Goal: Task Accomplishment & Management: Manage account settings

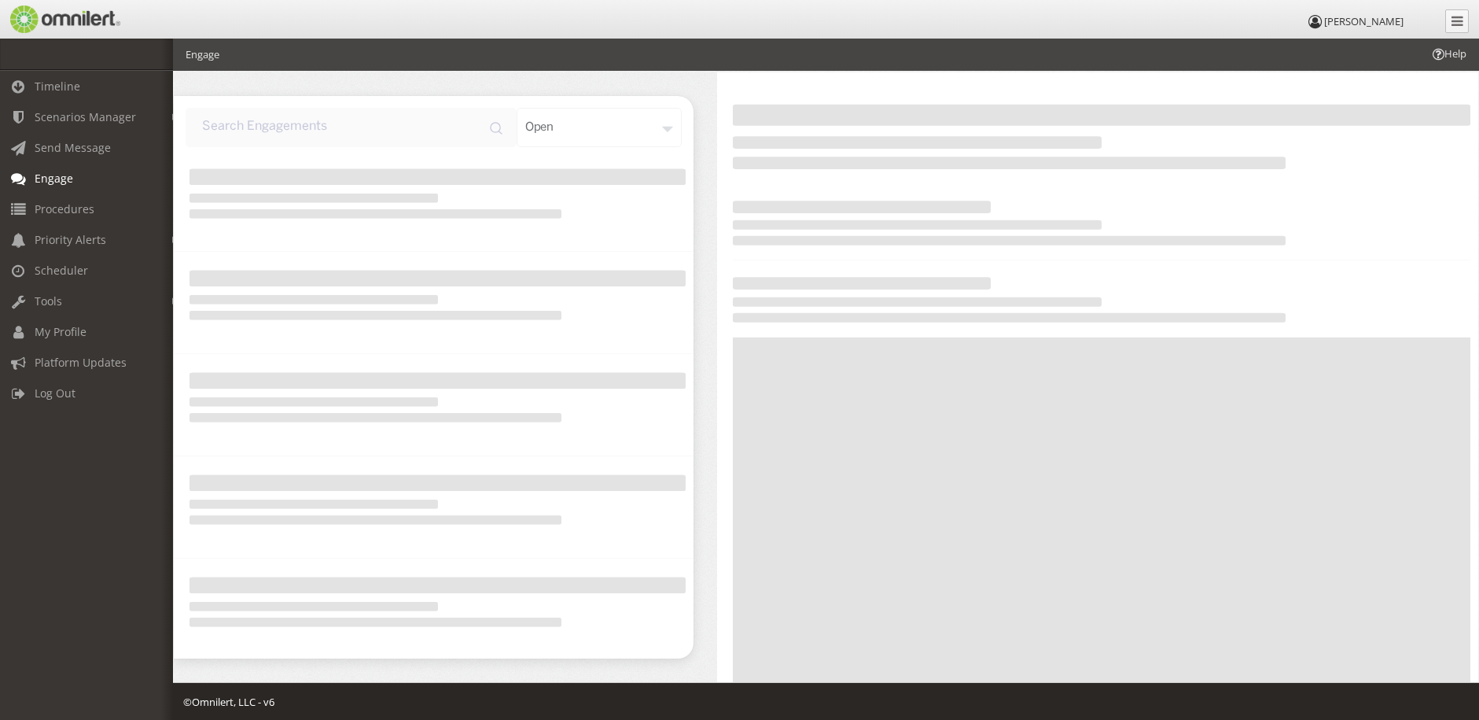
scroll to position [12, 0]
click at [57, 115] on span "Scenarios Manager" at bounding box center [85, 116] width 101 height 15
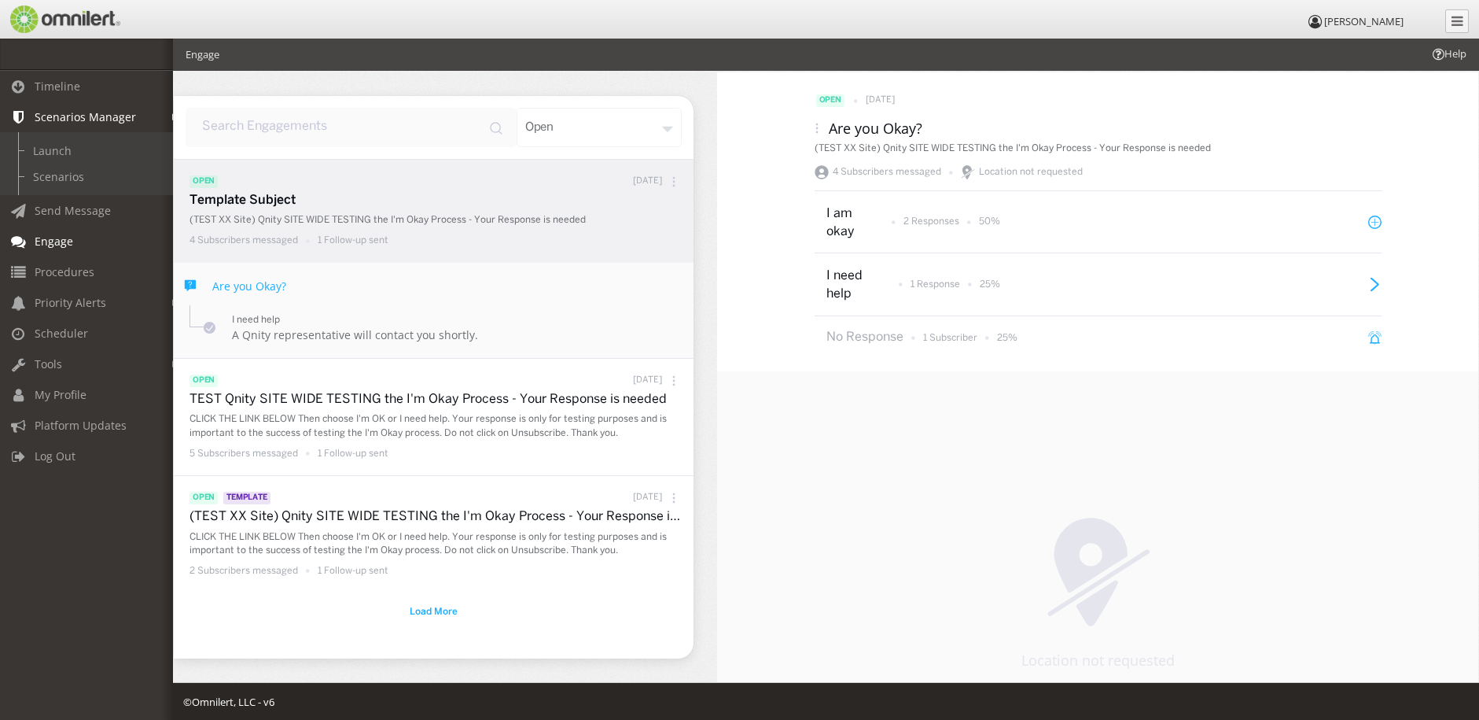
click at [55, 119] on span "Scenarios Manager" at bounding box center [85, 116] width 101 height 15
click at [16, 84] on icon at bounding box center [18, 87] width 19 height 11
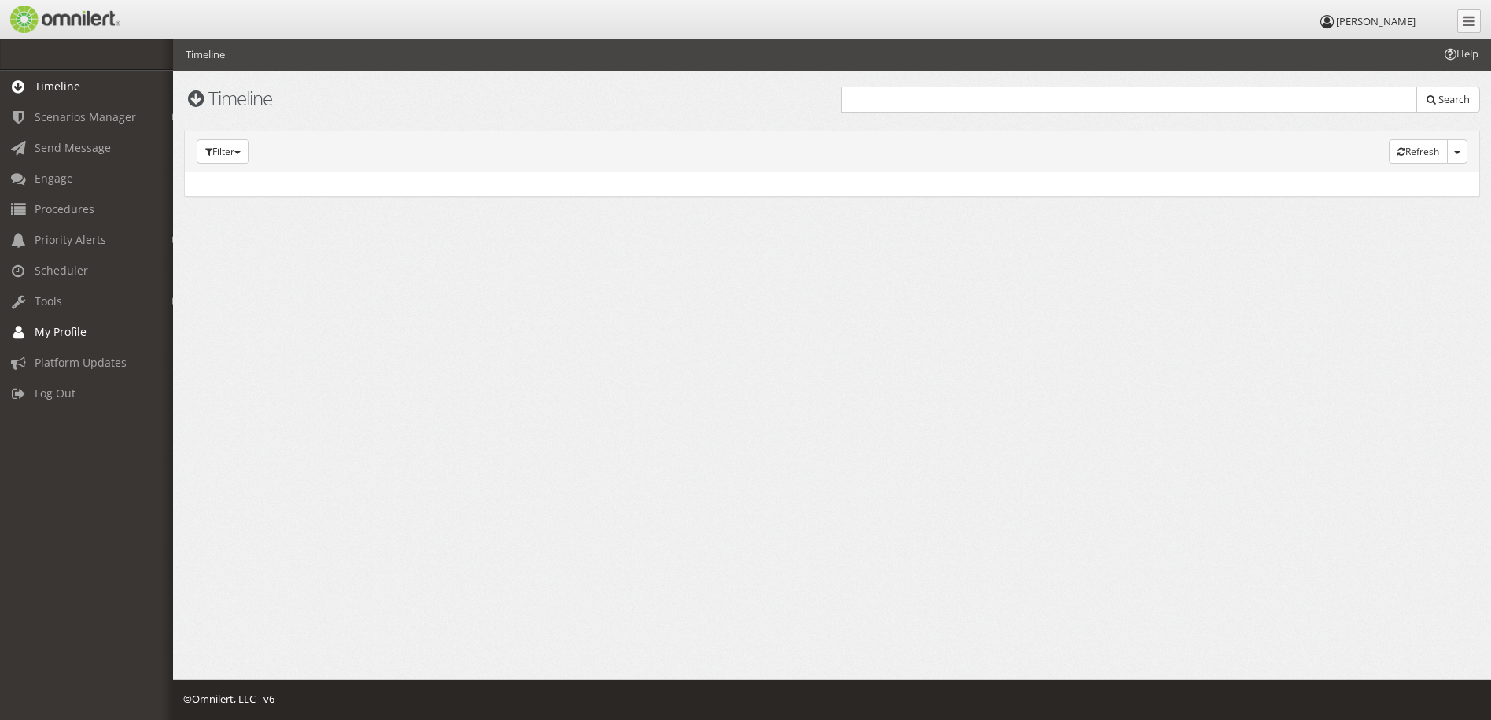
click at [48, 337] on span "My Profile" at bounding box center [61, 331] width 52 height 15
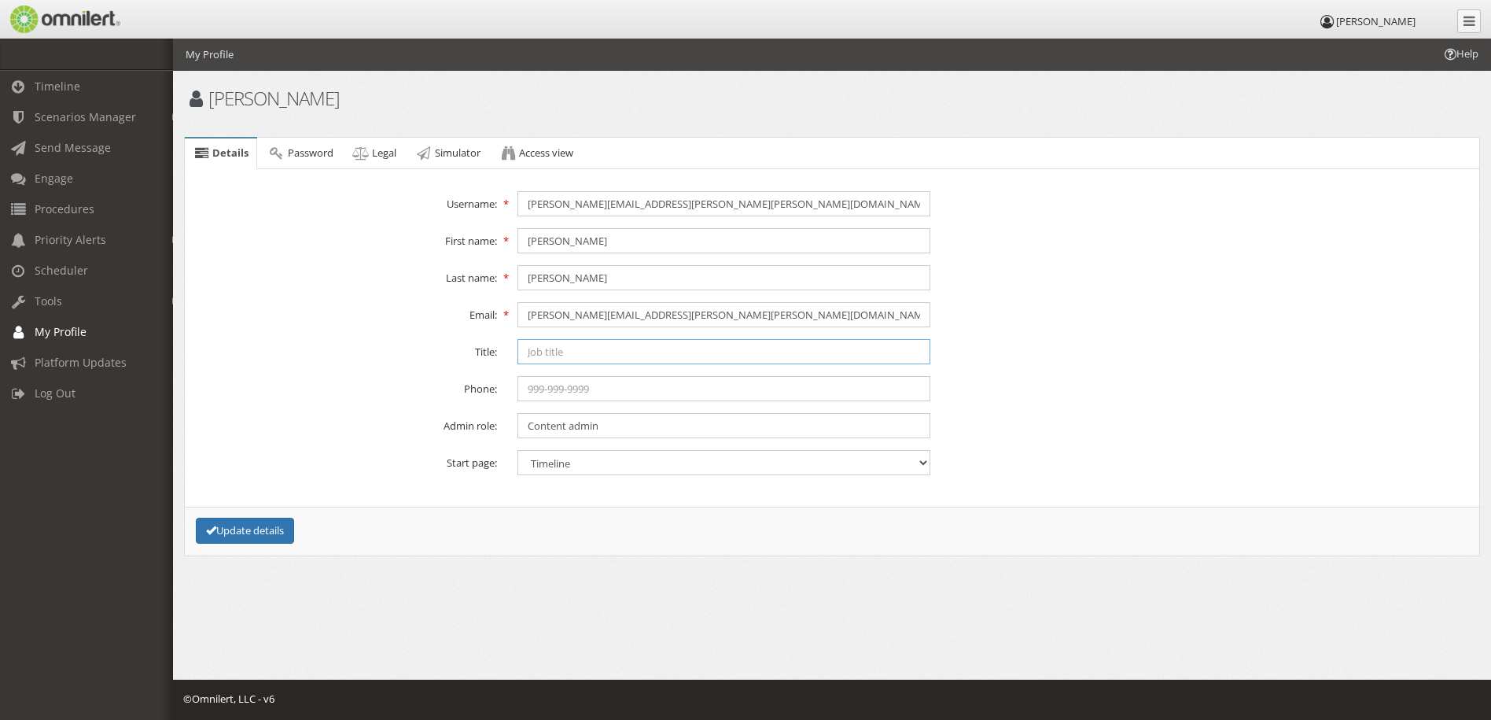
click at [539, 357] on input "text" at bounding box center [723, 351] width 413 height 25
click at [1196, 318] on div "Email: [PERSON_NAME][EMAIL_ADDRESS][PERSON_NAME][PERSON_NAME][DOMAIN_NAME]" at bounding box center [831, 314] width 1299 height 25
click at [309, 152] on span "Password" at bounding box center [311, 152] width 46 height 14
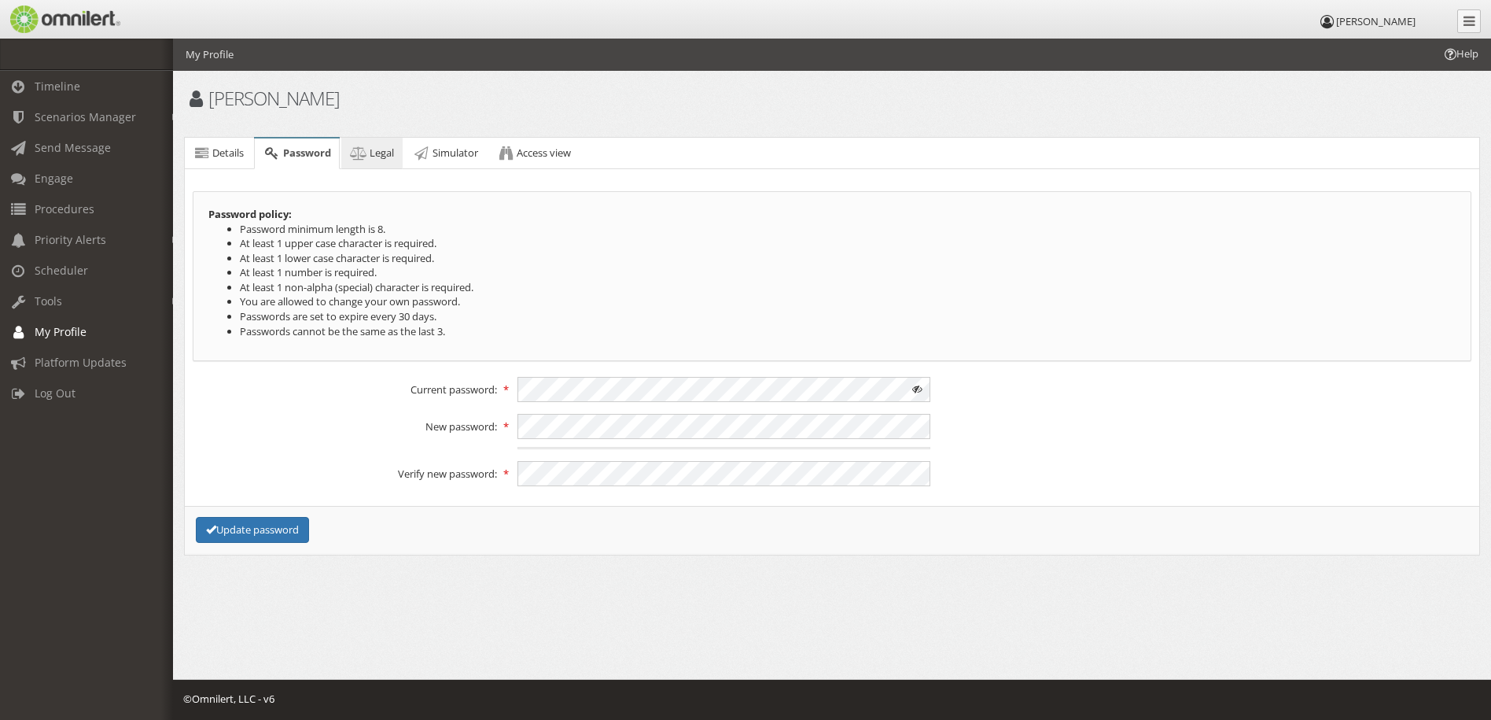
drag, startPoint x: 374, startPoint y: 156, endPoint x: 375, endPoint y: 147, distance: 9.6
click at [374, 155] on span "Legal" at bounding box center [382, 152] width 24 height 14
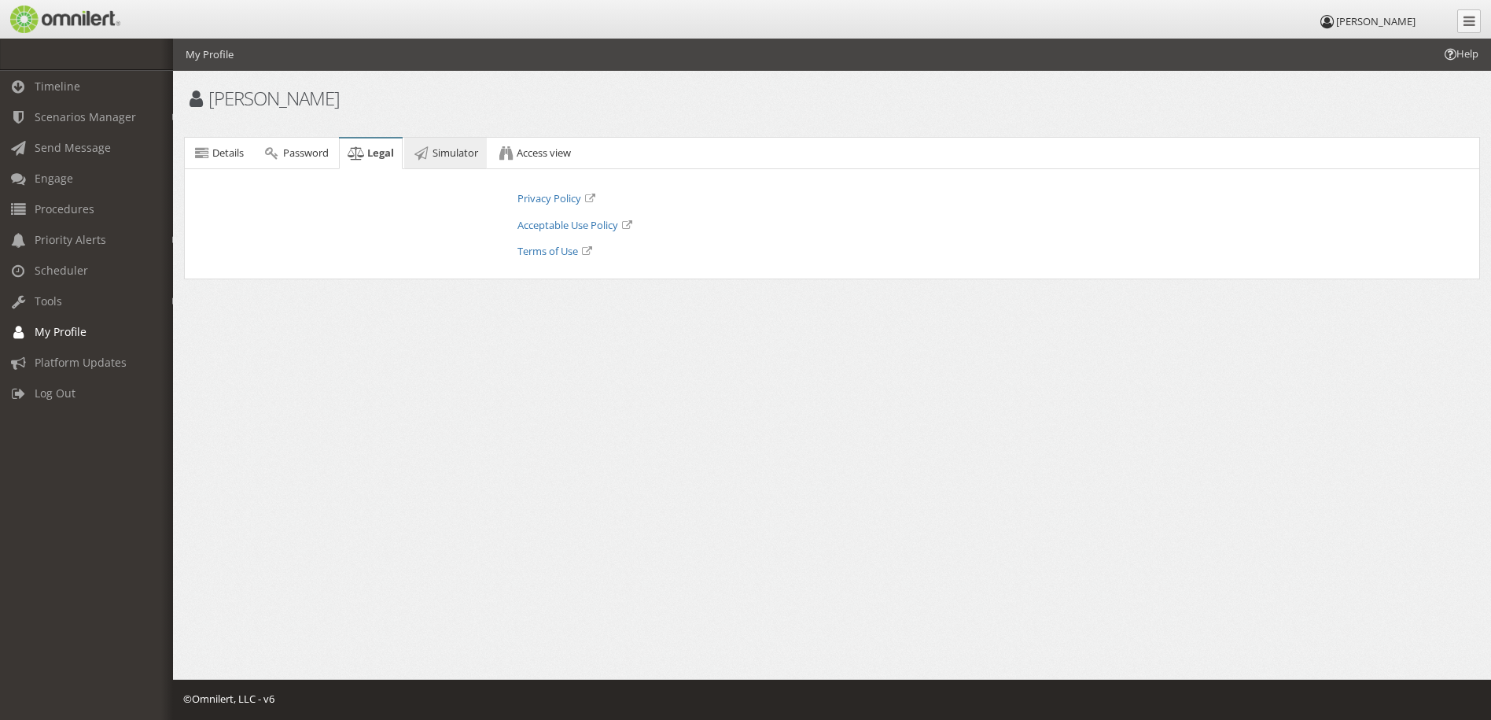
drag, startPoint x: 439, startPoint y: 152, endPoint x: 459, endPoint y: 150, distance: 20.5
click at [440, 149] on span "Simulator" at bounding box center [455, 152] width 46 height 14
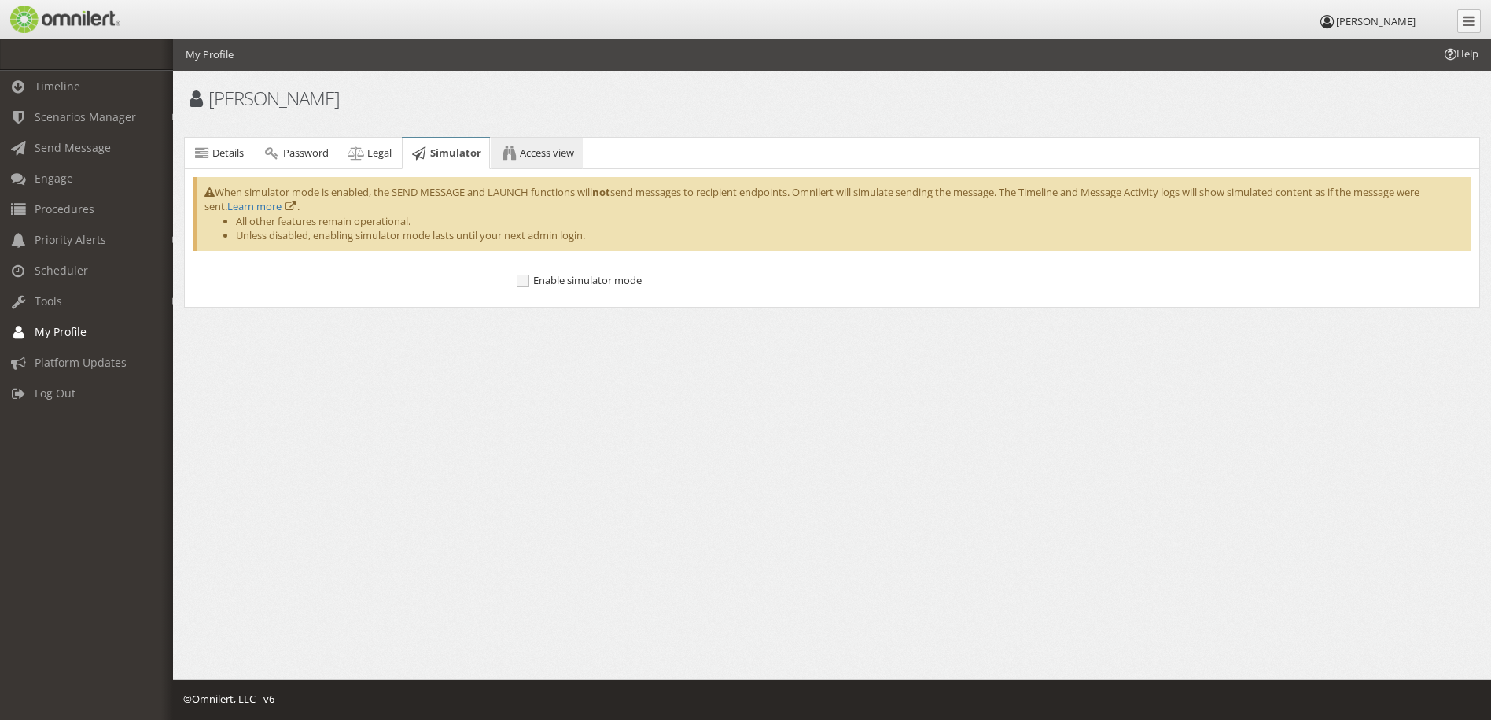
click at [533, 148] on span "Access view" at bounding box center [547, 152] width 54 height 14
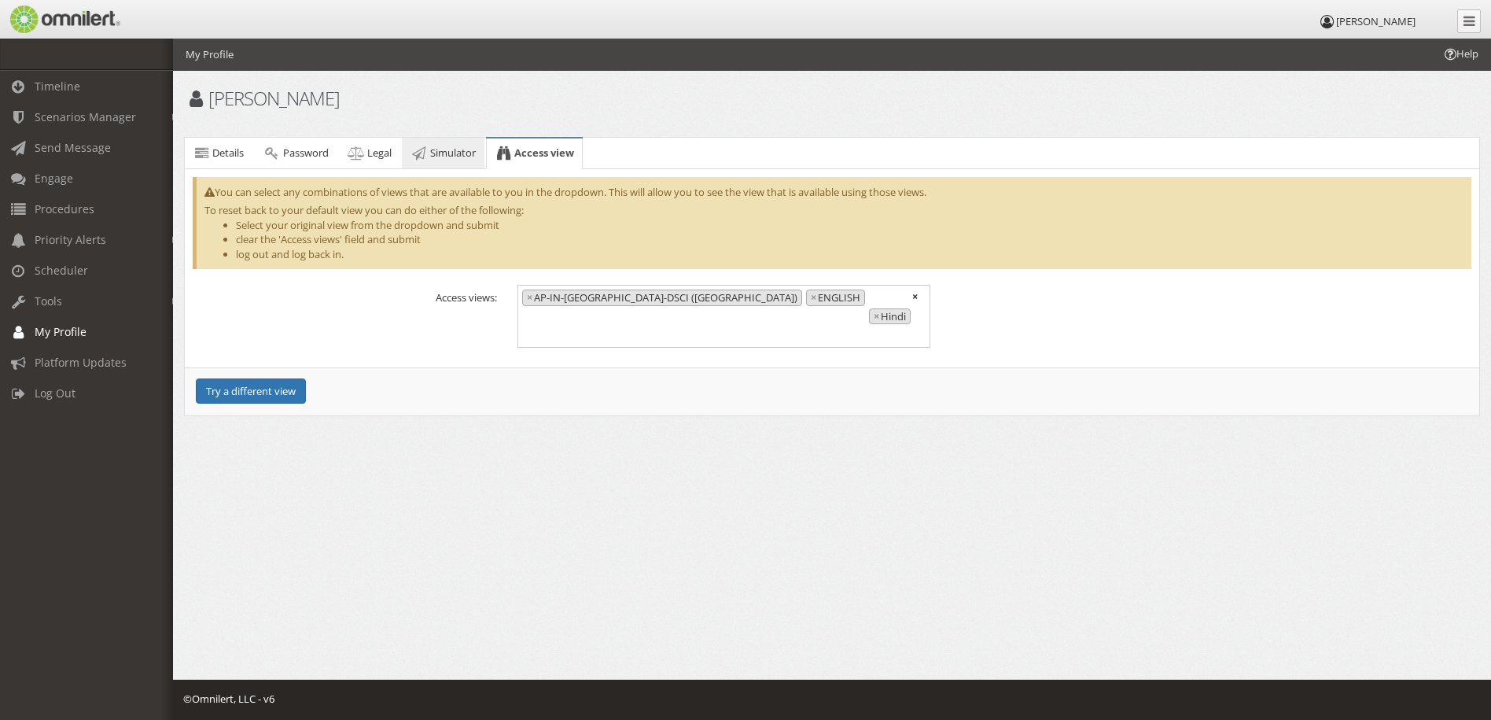
click at [462, 155] on span "Simulator" at bounding box center [453, 152] width 46 height 14
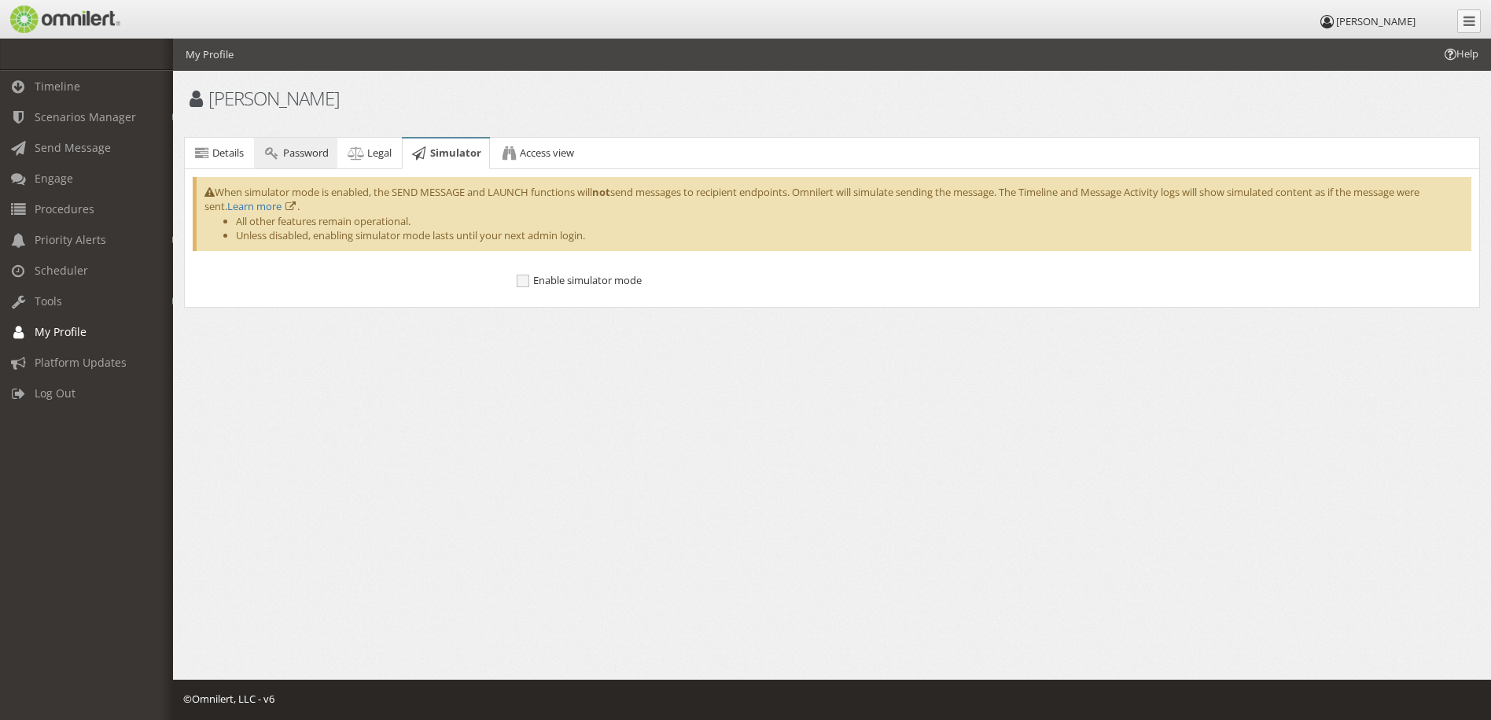
click at [322, 145] on span "Password" at bounding box center [306, 152] width 46 height 14
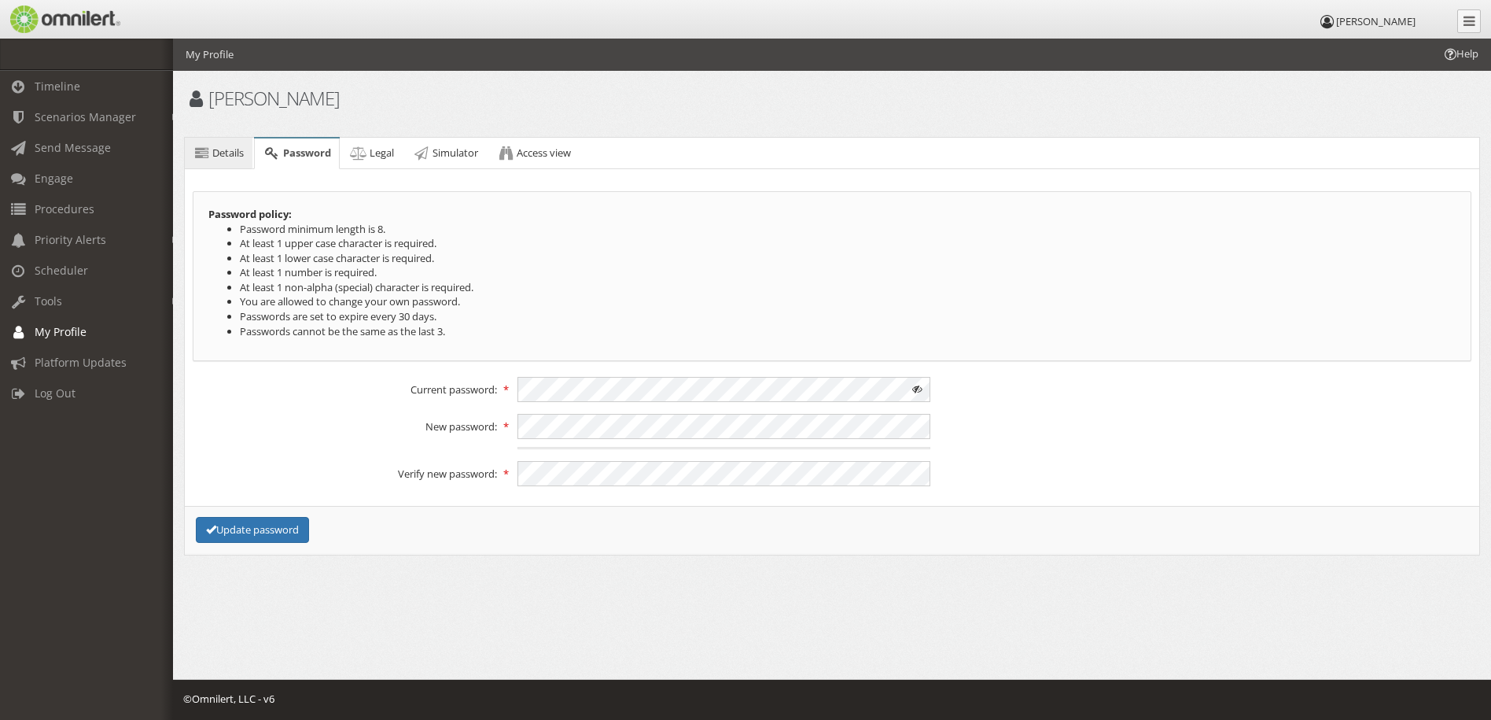
click at [232, 152] on span "Details" at bounding box center [227, 152] width 31 height 14
